Goal: Information Seeking & Learning: Check status

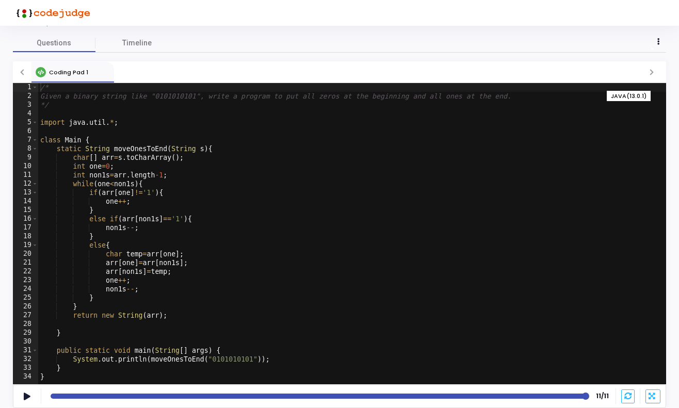
scroll to position [34, 0]
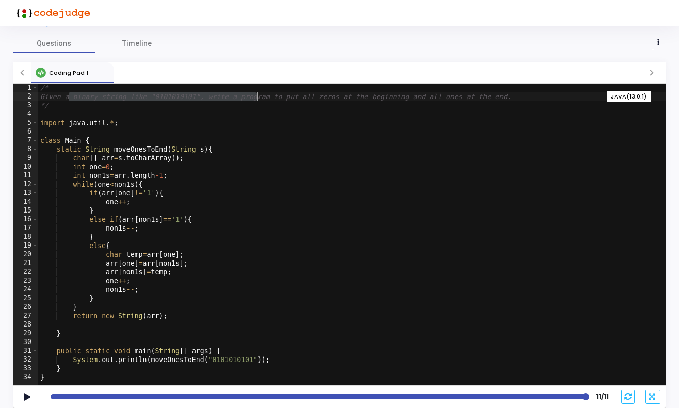
drag, startPoint x: 67, startPoint y: 96, endPoint x: 255, endPoint y: 94, distance: 187.7
click at [255, 94] on div "/* Given a binary string like "0101010101", write a program to put all zeros at…" at bounding box center [351, 243] width 627 height 319
click at [169, 150] on div "/* Given a binary string like "0101010101", write a program to put all zeros at…" at bounding box center [351, 243] width 627 height 319
type textarea "static String moveOnesToEnd(String s){"
click at [137, 43] on span "Timeline" at bounding box center [136, 43] width 29 height 11
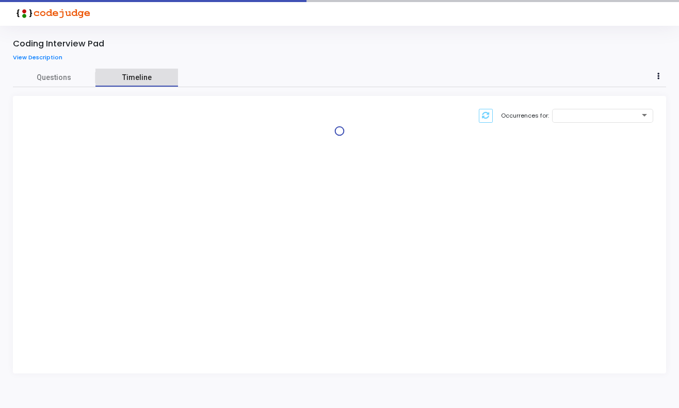
scroll to position [0, 0]
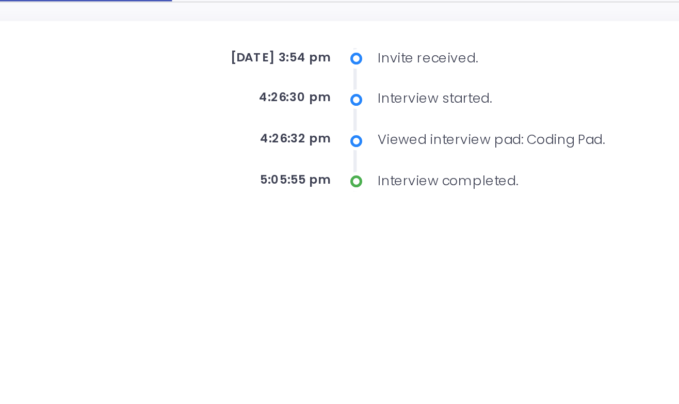
drag, startPoint x: 133, startPoint y: 26, endPoint x: 143, endPoint y: 89, distance: 63.7
click at [143, 109] on div "[DATE] 3:54 pm Invite received. 4:26:30 pm Interview started. 4:26:32 pm Viewed…" at bounding box center [284, 143] width 311 height 68
click at [270, 128] on div "Interview started." at bounding box center [355, 132] width 171 height 9
drag, startPoint x: 179, startPoint y: 26, endPoint x: 228, endPoint y: 26, distance: 49.5
click at [270, 109] on div "Invite received." at bounding box center [355, 113] width 171 height 9
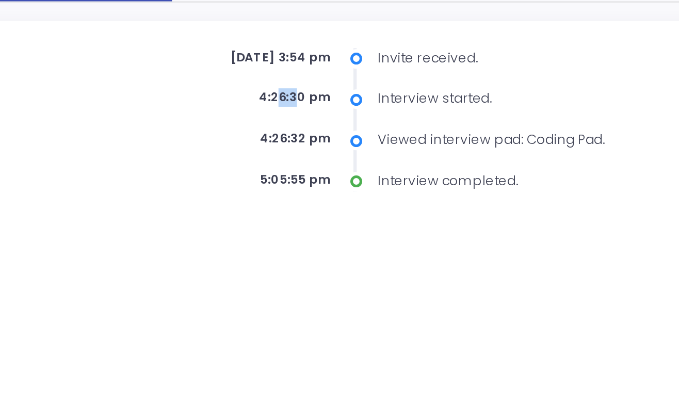
drag, startPoint x: 130, startPoint y: 44, endPoint x: 140, endPoint y: 44, distance: 10.3
click at [140, 128] on div "4:26:30 pm" at bounding box center [196, 132] width 134 height 9
drag, startPoint x: 178, startPoint y: 48, endPoint x: 234, endPoint y: 45, distance: 56.3
click at [270, 128] on div "Interview started." at bounding box center [355, 132] width 171 height 9
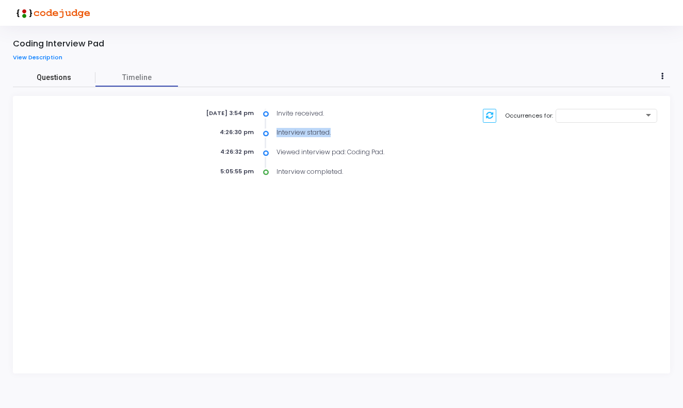
click at [52, 70] on link "Questions" at bounding box center [54, 78] width 82 height 18
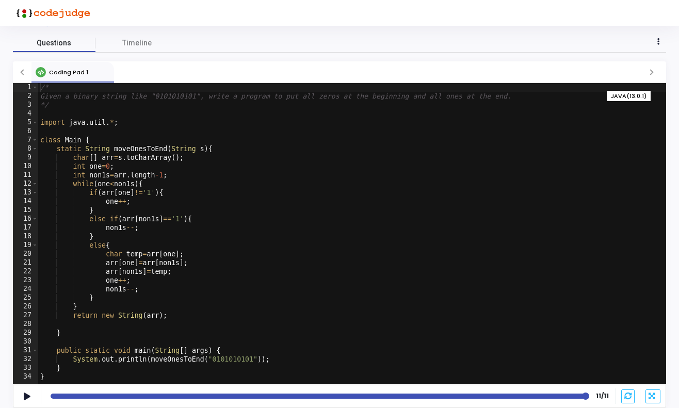
scroll to position [34, 0]
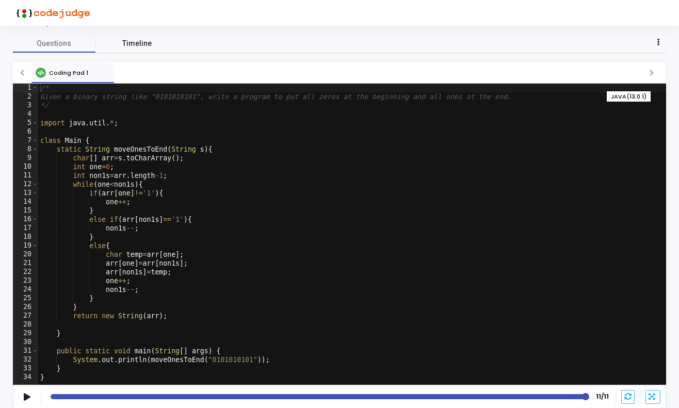
click at [139, 47] on span "Timeline" at bounding box center [136, 43] width 29 height 11
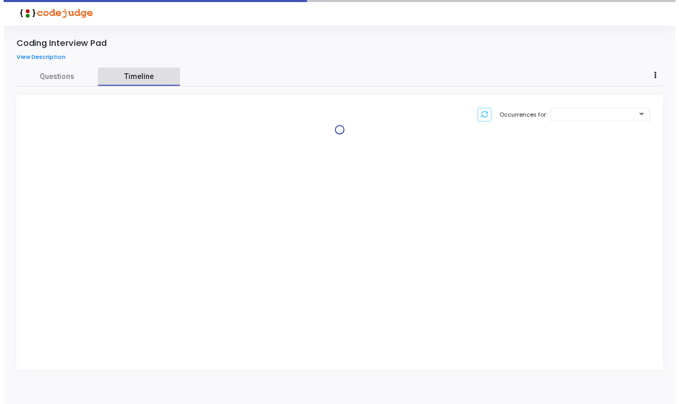
scroll to position [0, 0]
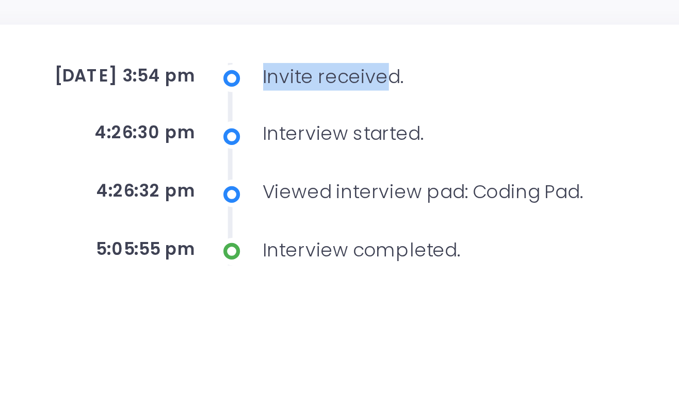
drag, startPoint x: 88, startPoint y: 25, endPoint x: 130, endPoint y: 27, distance: 42.3
click at [270, 109] on div "Invite received." at bounding box center [355, 113] width 171 height 9
